Goal: Answer question/provide support: Share knowledge or assist other users

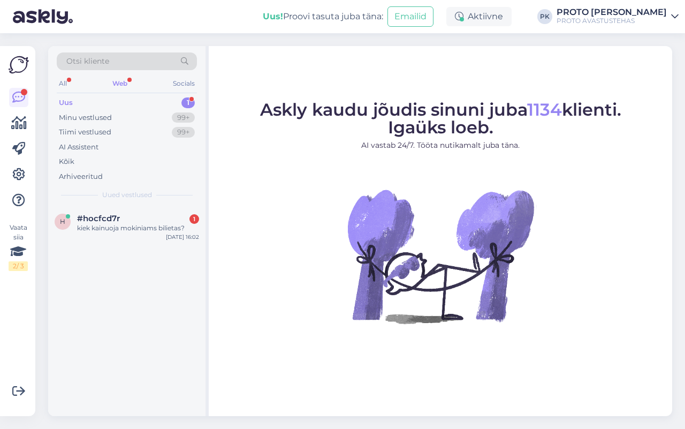
click at [67, 100] on div "Uus" at bounding box center [66, 102] width 14 height 11
click at [107, 226] on div "kiek kainuoja mokiniams bilietas?" at bounding box center [138, 228] width 122 height 10
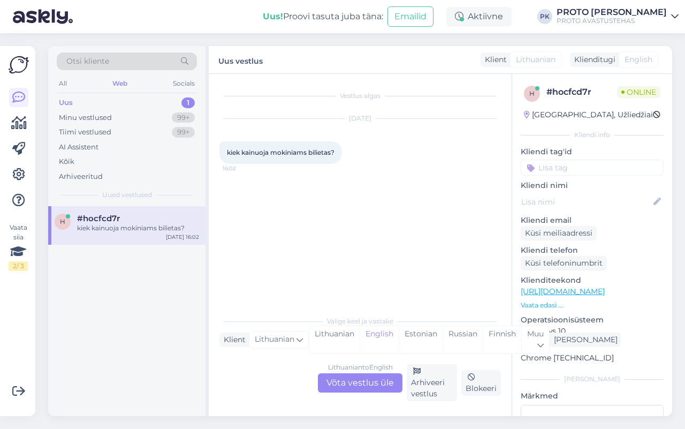
click at [347, 384] on div "Lithuanian to English Võta vestlus üle" at bounding box center [360, 382] width 85 height 19
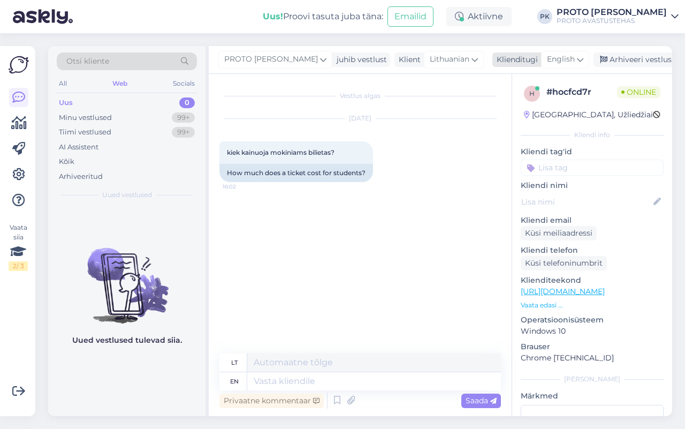
click at [563, 63] on span "English" at bounding box center [561, 60] width 28 height 12
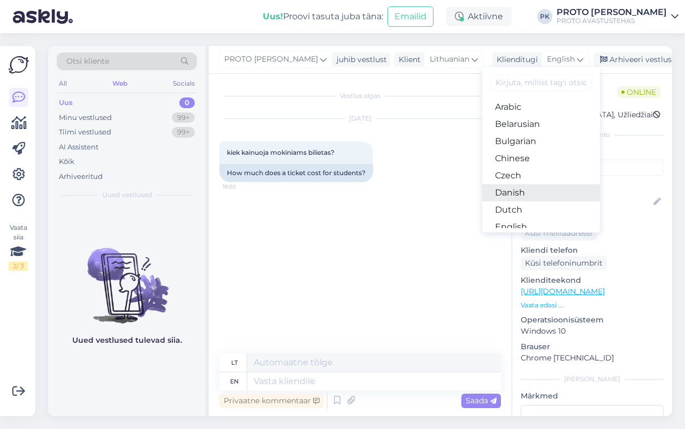
scroll to position [67, 0]
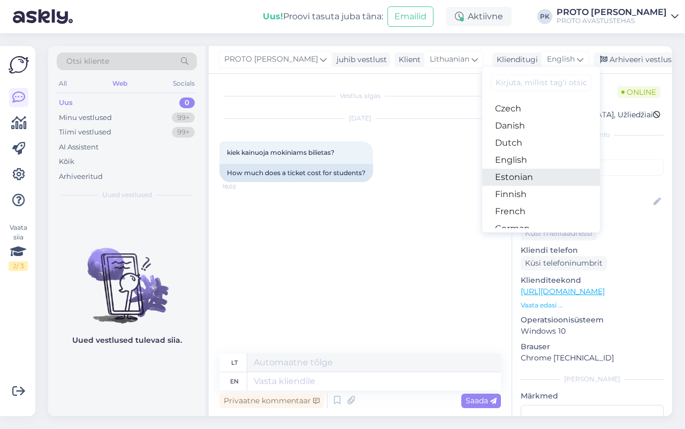
click at [507, 175] on link "Estonian" at bounding box center [541, 177] width 118 height 17
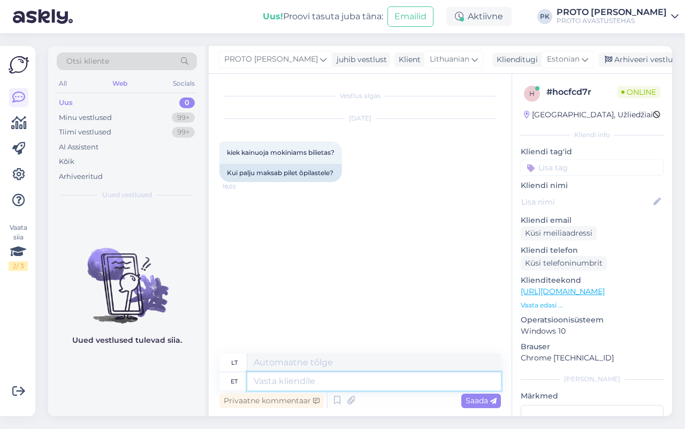
click at [276, 383] on textarea at bounding box center [374, 381] width 254 height 18
type textarea "Tere"
type textarea "Sveiki"
type textarea "Tere!"
type textarea "Sveiki!"
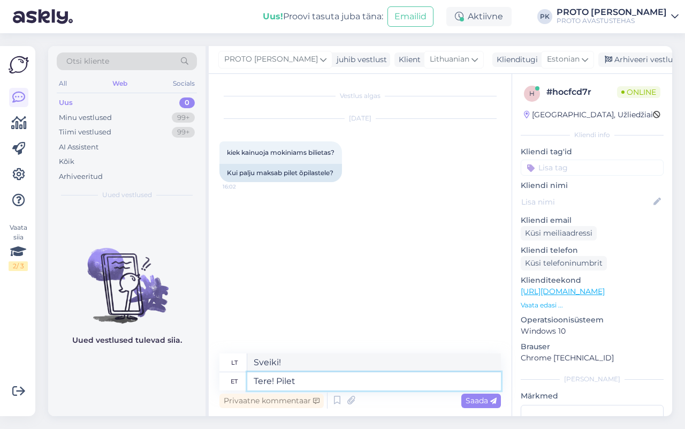
type textarea "Tere! Pilet õ"
type textarea "Sveiki! Bilietas"
type textarea "Tere! Pilet õpilasele m"
type textarea "Sveiki! Studento bilietas"
type textarea "Tere! Pilet õpilasele maksab 11"
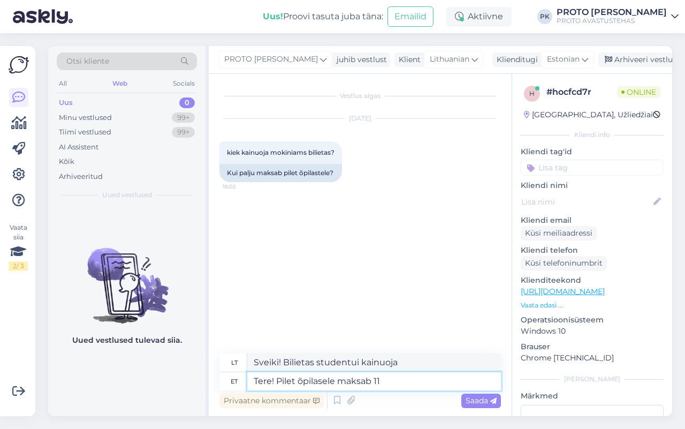
type textarea "Sveiki! Studento bilietas kainuoja 11"
type textarea "Tere! Pilet õpilasele maksab 11%"
type textarea "Sveiki! Studento bilietas kainuoja 11 %"
type textarea "Tere! Pilet õpilasele maksab 11€"
type textarea "Sveiki! Studento bilietas kainuoja 11 €."
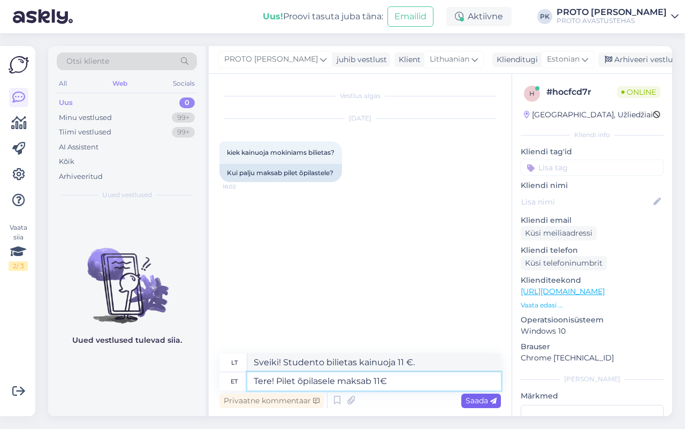
type textarea "Tere! Pilet õpilasele maksab 11€"
click at [485, 400] on span "Saada" at bounding box center [481, 401] width 31 height 10
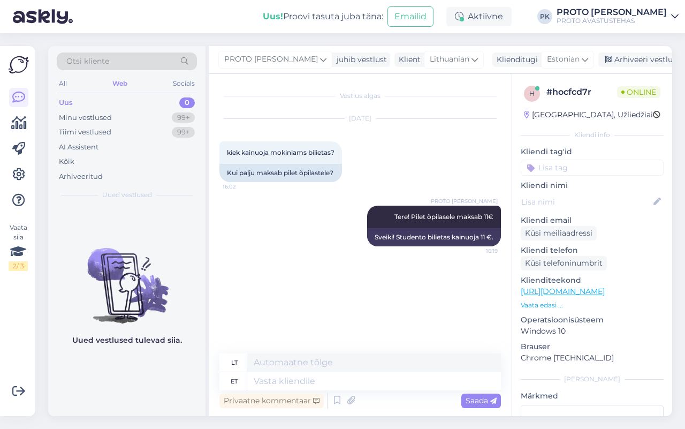
drag, startPoint x: 71, startPoint y: 102, endPoint x: 84, endPoint y: 81, distance: 24.5
click at [71, 100] on div "Uus" at bounding box center [66, 102] width 14 height 11
